Goal: Information Seeking & Learning: Find specific fact

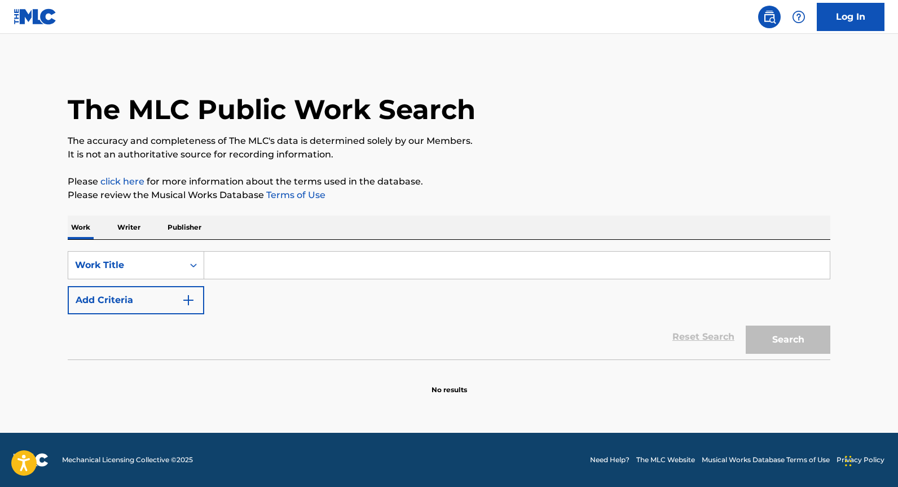
click at [363, 255] on input "Search Form" at bounding box center [516, 265] width 625 height 27
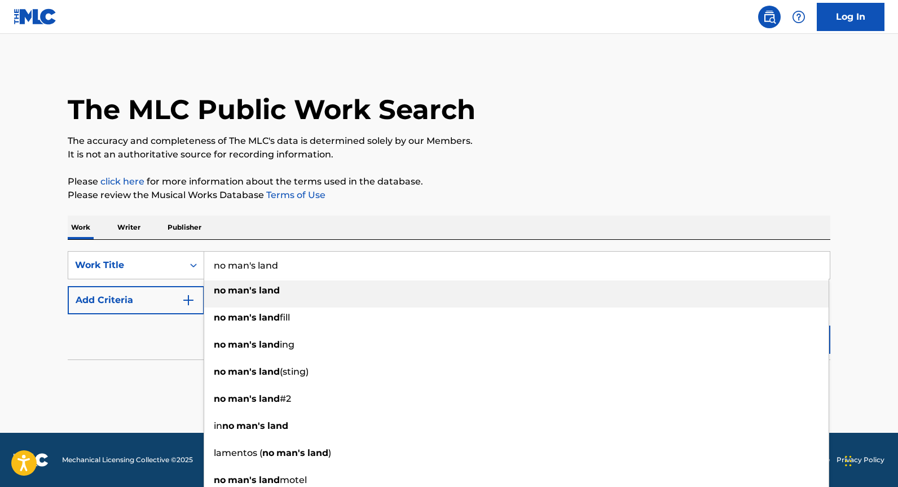
type input "no man's land"
click at [254, 285] on strong "man's" at bounding box center [242, 290] width 29 height 11
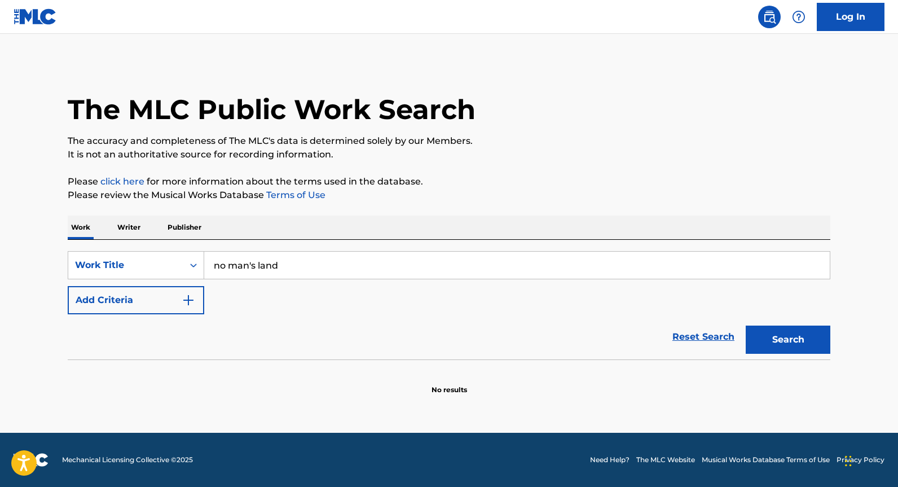
click at [197, 294] on button "Add Criteria" at bounding box center [136, 300] width 136 height 28
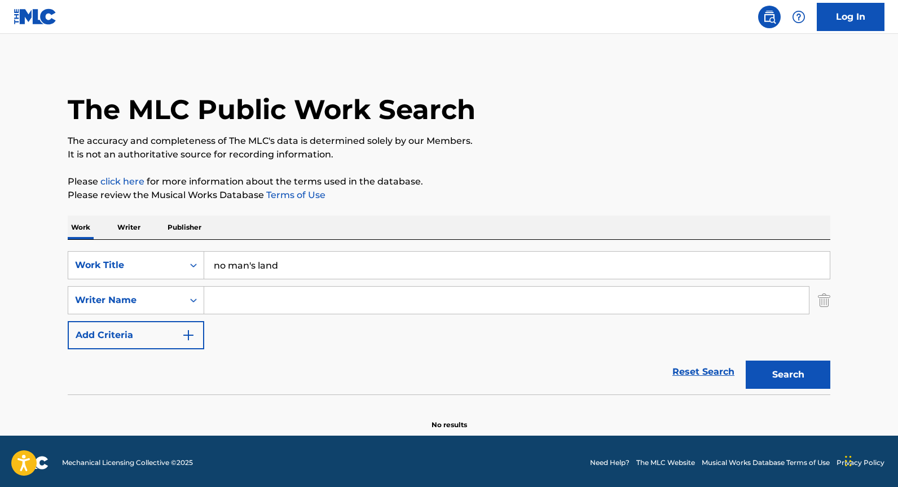
click at [227, 302] on input "Search Form" at bounding box center [506, 299] width 605 height 27
type input "[PERSON_NAME]"
click at [745, 360] on button "Search" at bounding box center [787, 374] width 85 height 28
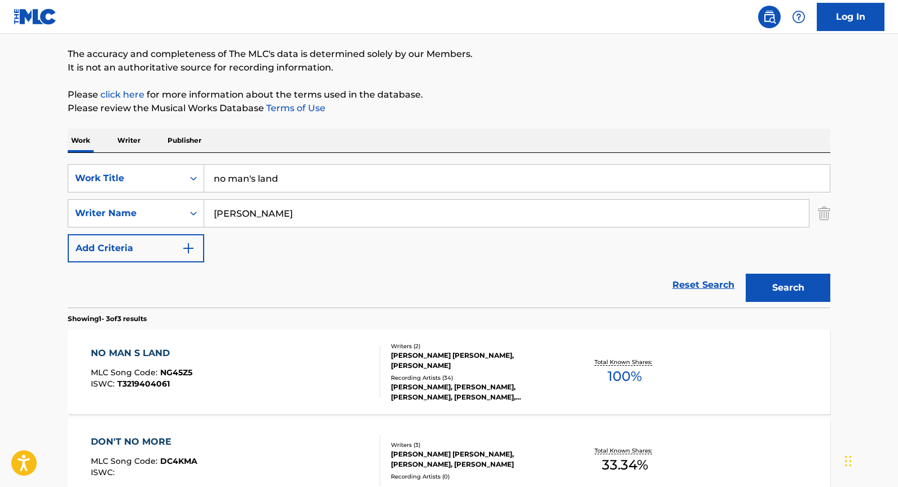
scroll to position [94, 0]
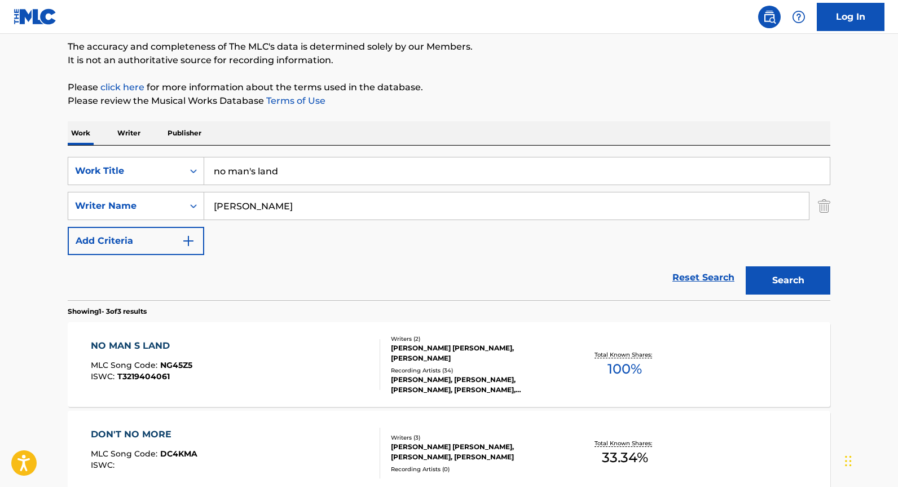
click at [253, 345] on div "NO MAN S LAND MLC Song Code : NG45Z5 ISWC : T3219404061" at bounding box center [236, 364] width 290 height 51
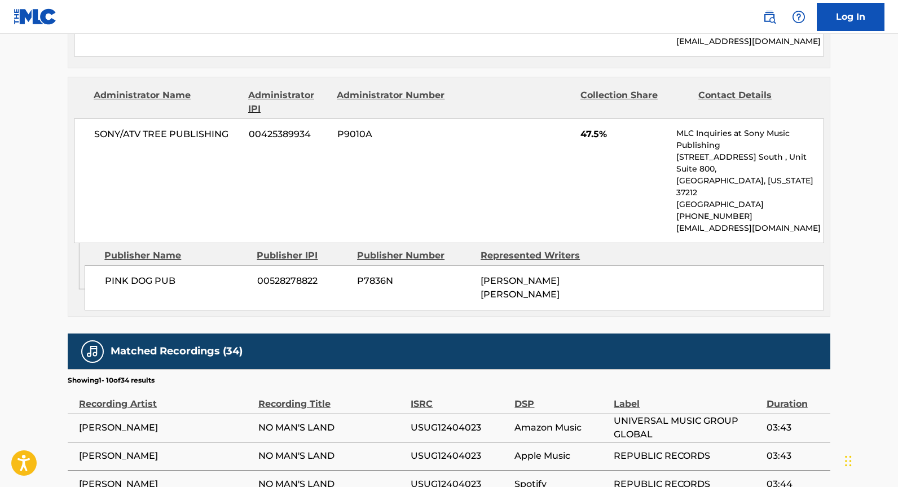
scroll to position [1219, 0]
